Goal: Navigation & Orientation: Go to known website

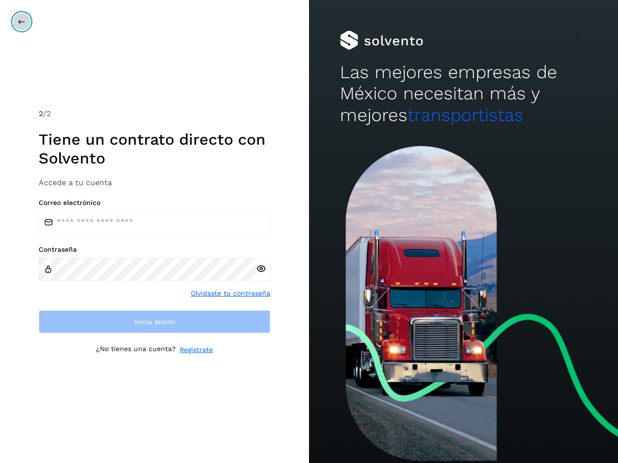
click at [22, 22] on icon at bounding box center [22, 22] width 8 height 8
click at [261, 269] on icon at bounding box center [261, 269] width 10 height 10
click at [231, 293] on link "Olvidaste tu contraseña" at bounding box center [231, 294] width 80 height 10
click at [196, 350] on link "Regístrate" at bounding box center [196, 350] width 33 height 10
